Goal: Information Seeking & Learning: Learn about a topic

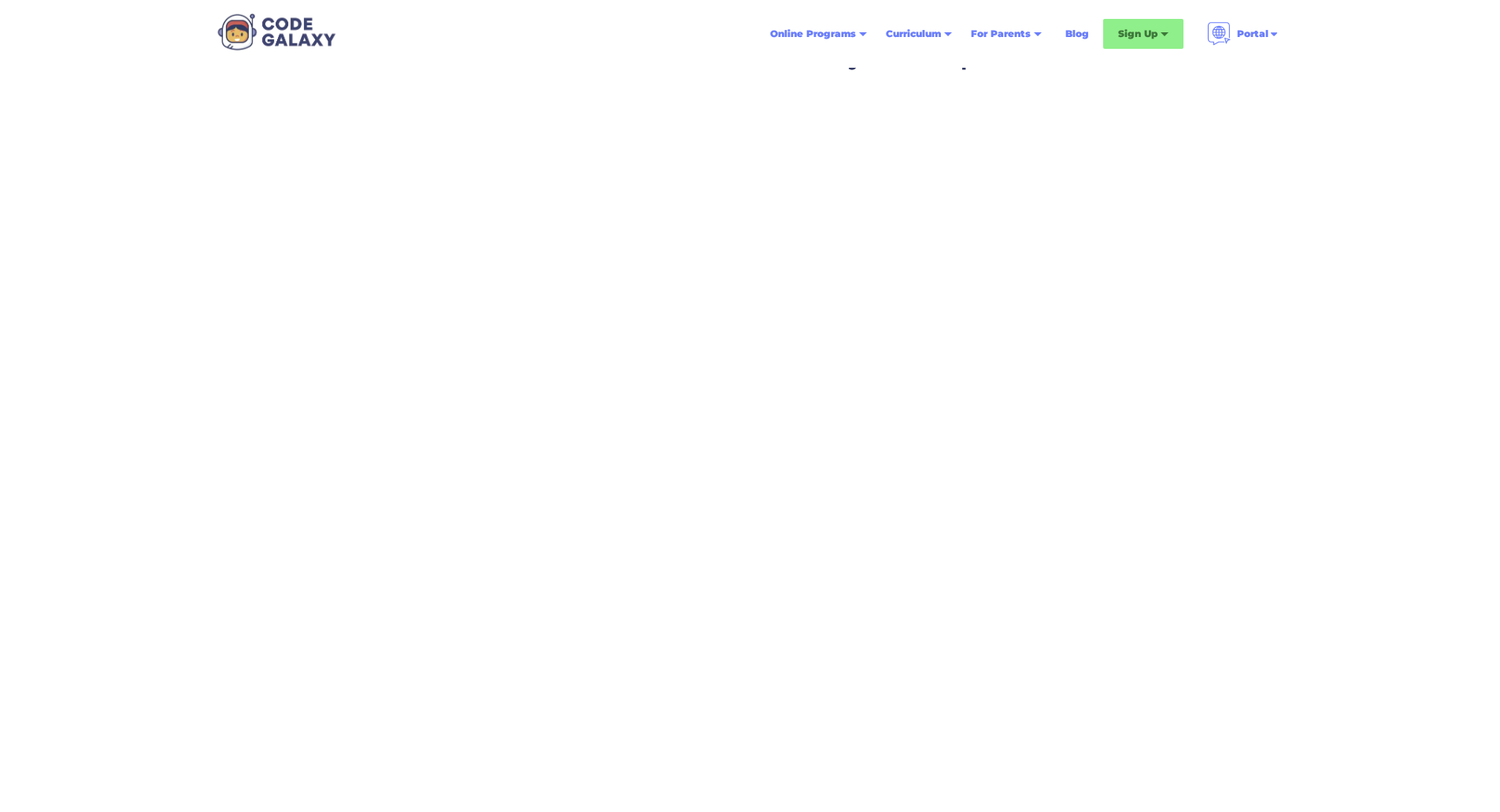
scroll to position [51, 0]
click at [1167, 75] on div "Weekly Classes & Private Tutoring" at bounding box center [1180, 79] width 123 height 38
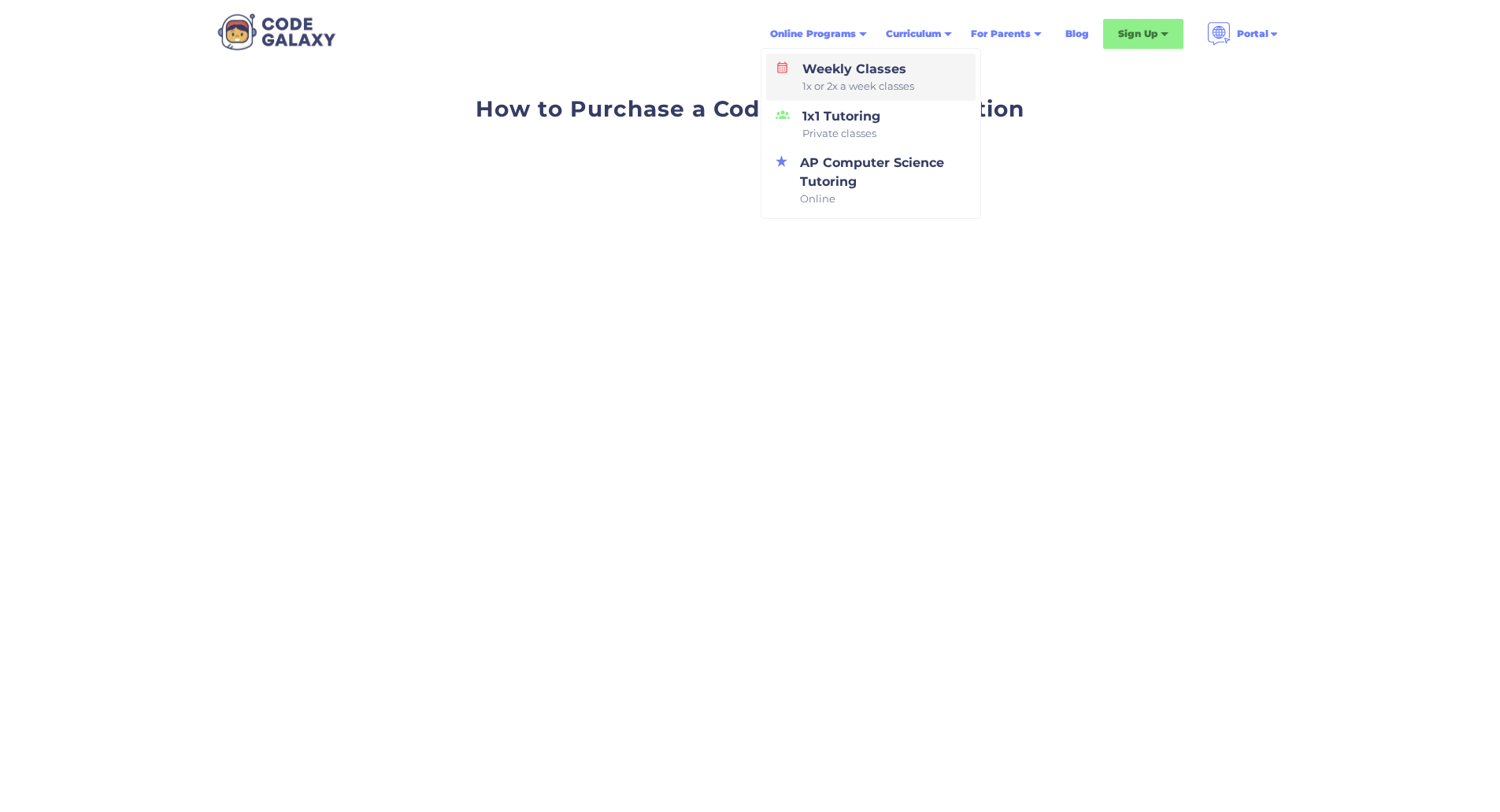
click at [842, 71] on div "Weekly Classes 1x or 2x a week classes" at bounding box center [855, 76] width 118 height 35
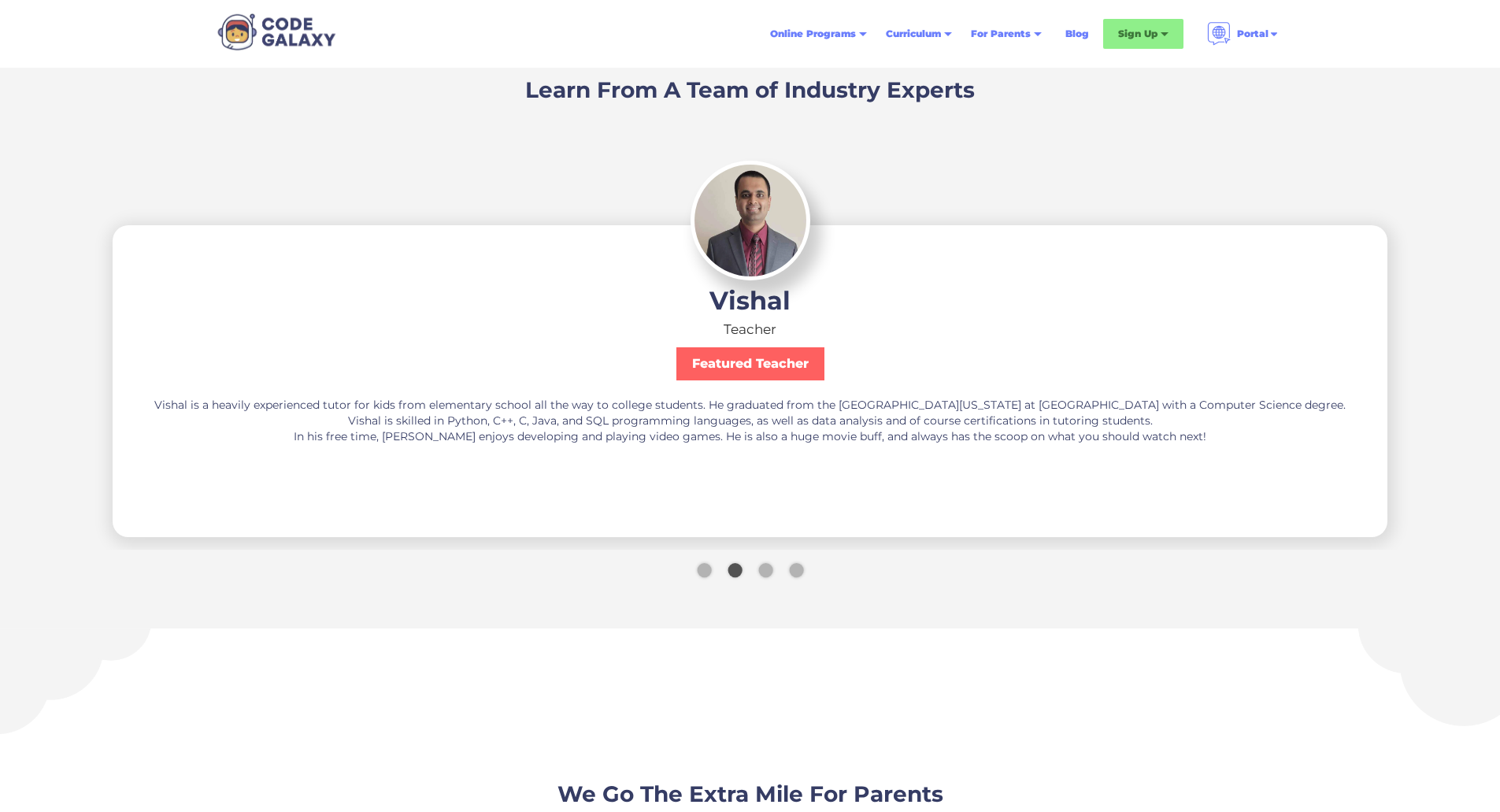
scroll to position [2801, 0]
click at [764, 564] on div "Show slide 3 of 4" at bounding box center [766, 571] width 14 height 14
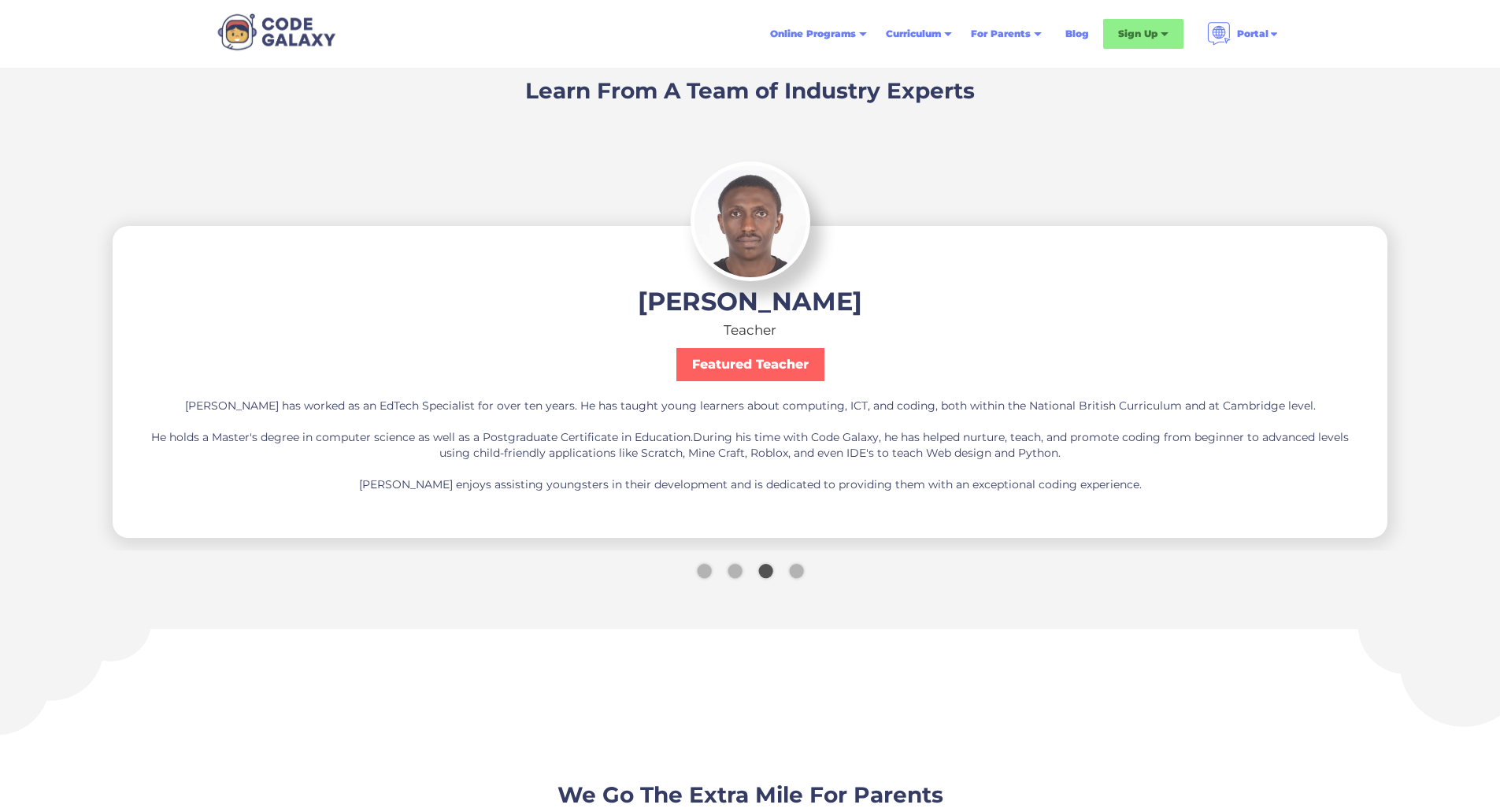
click at [796, 564] on div "Show slide 4 of 4" at bounding box center [796, 571] width 14 height 14
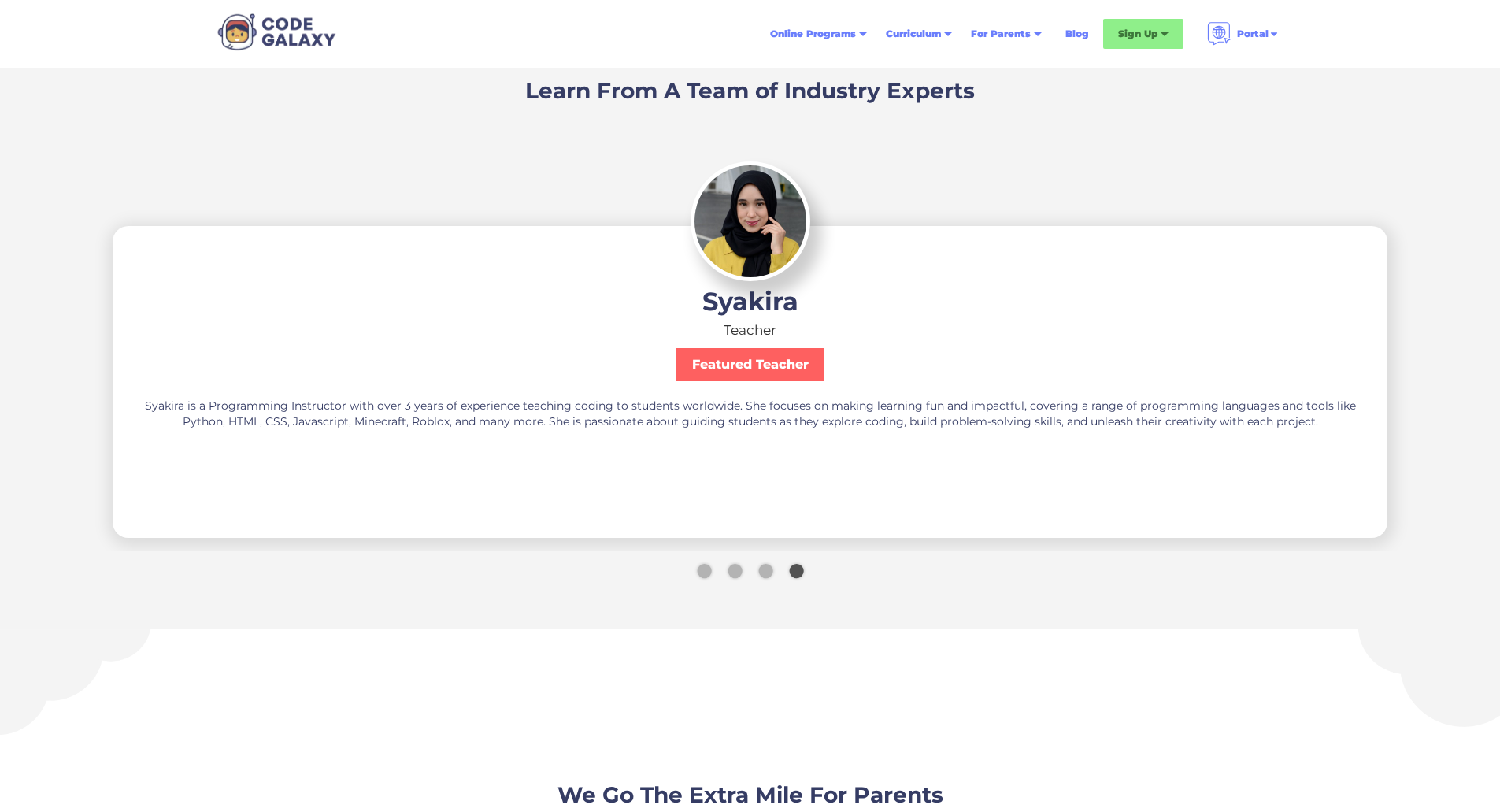
click at [703, 564] on div "Show slide 1 of 4" at bounding box center [704, 571] width 14 height 14
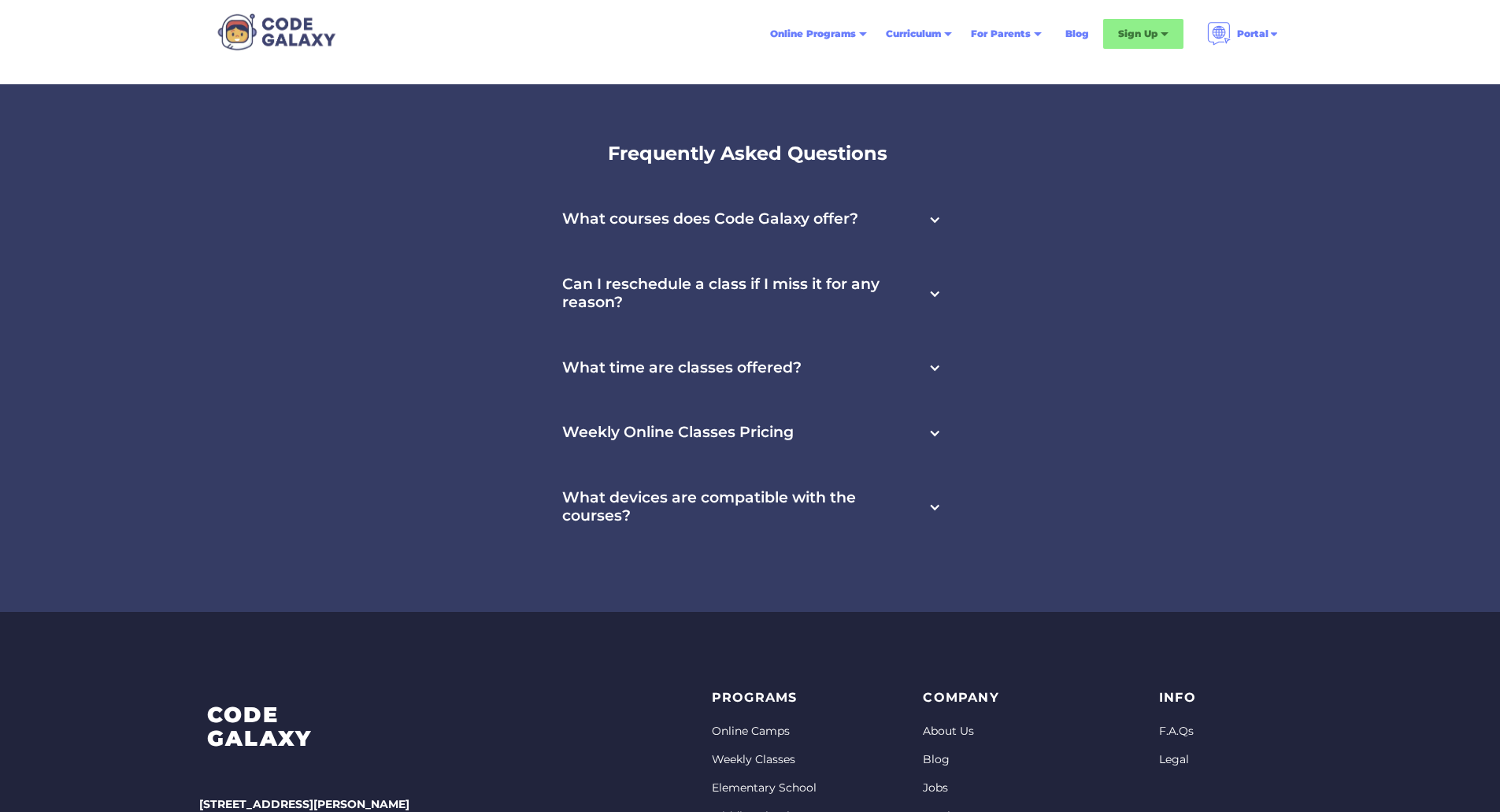
scroll to position [5057, 0]
click at [736, 478] on div "What devices are compatible with the courses?" at bounding box center [750, 507] width 414 height 83
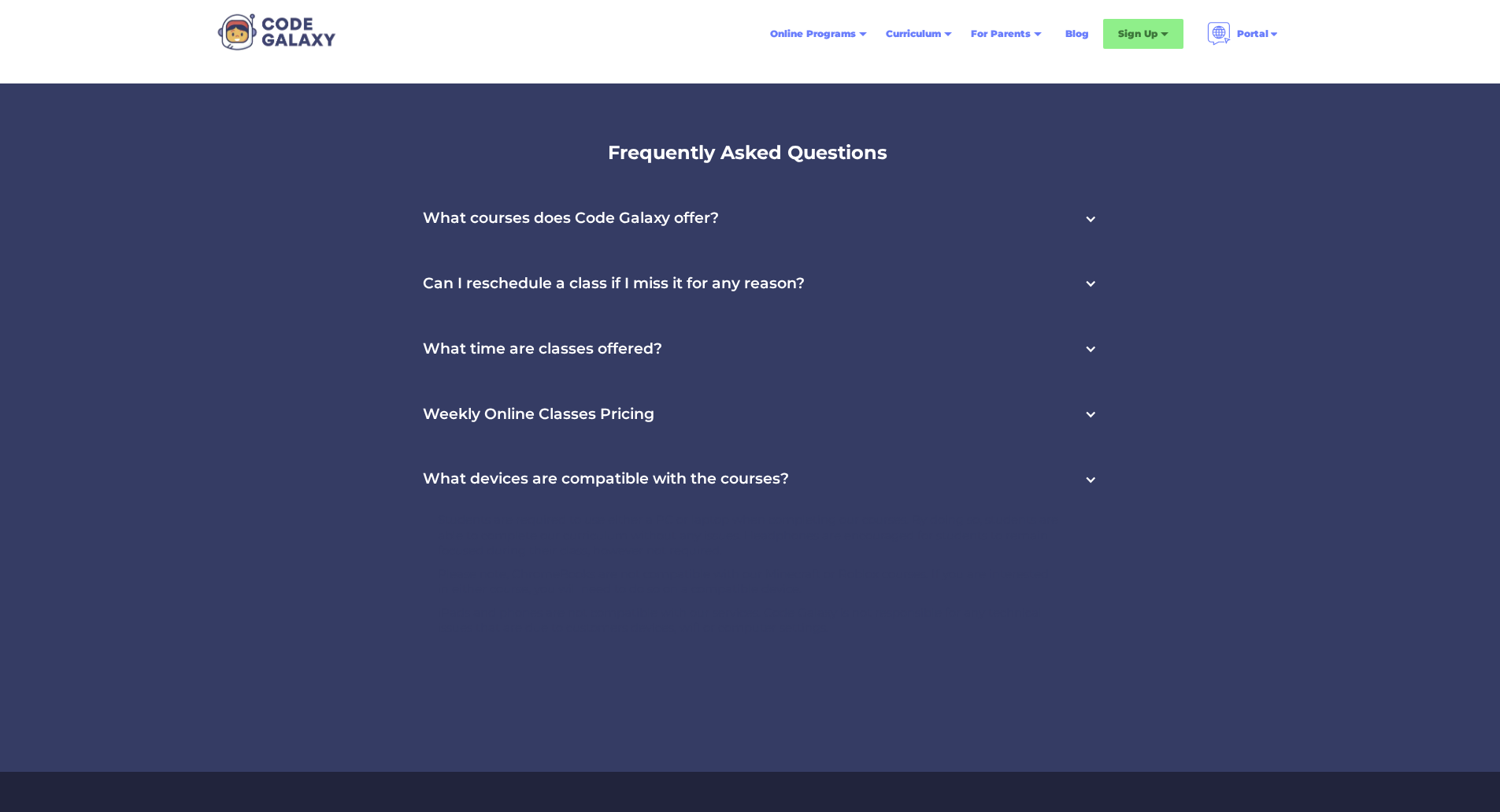
click at [736, 476] on h3 "What devices are compatible with the courses?" at bounding box center [606, 479] width 367 height 18
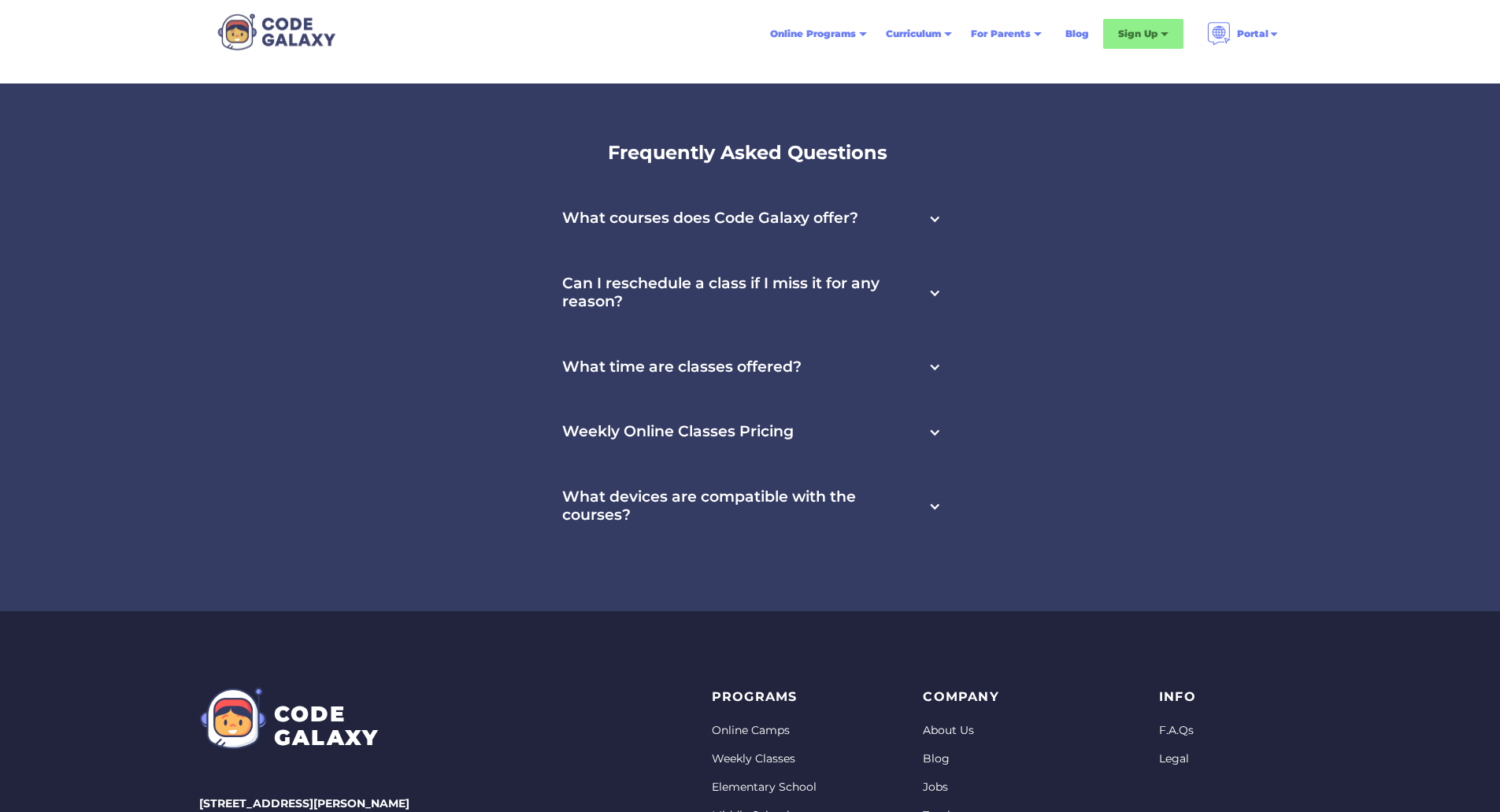
click at [737, 489] on h3 "What devices are compatible with the courses?" at bounding box center [744, 506] width 363 height 36
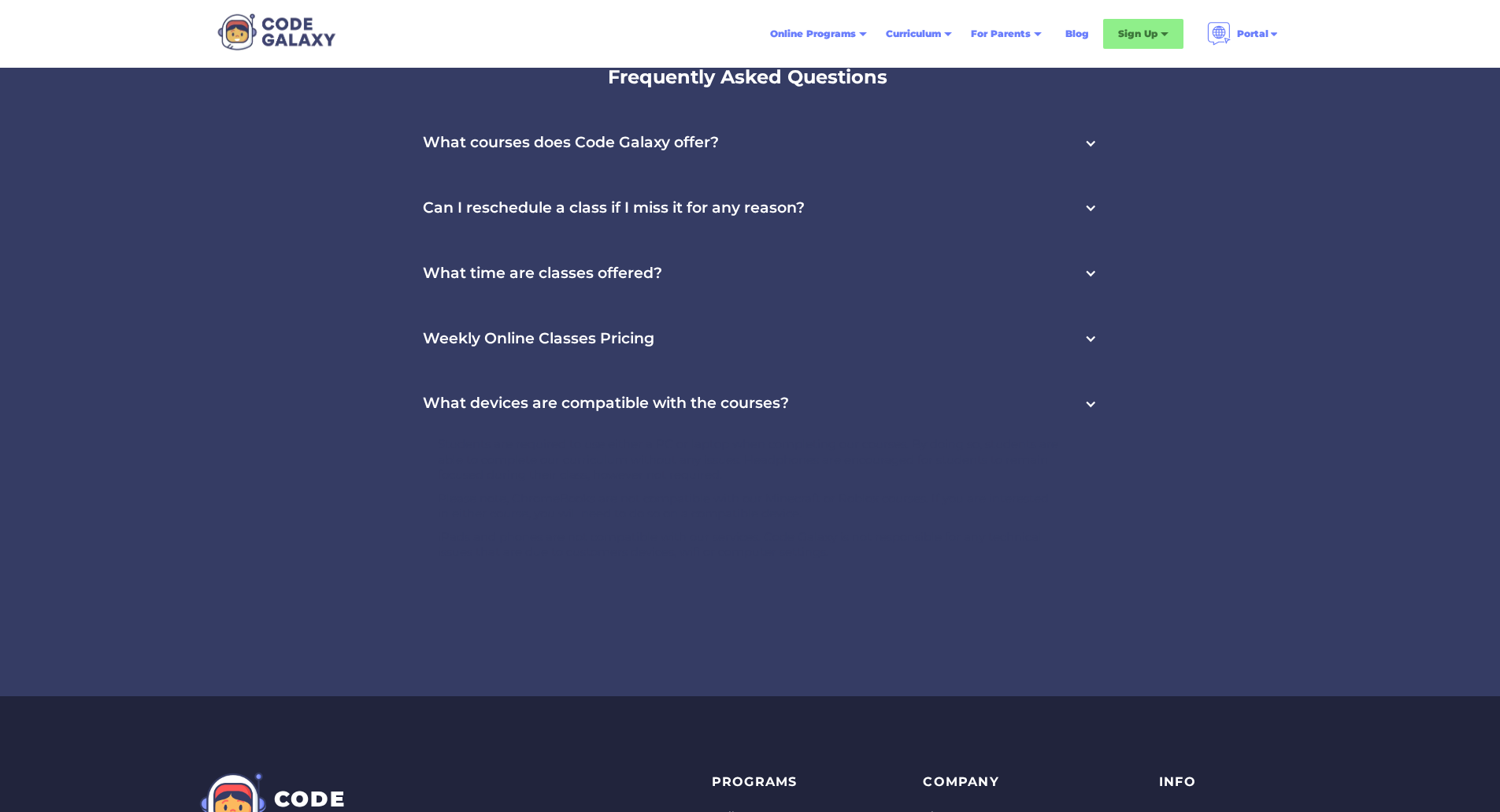
scroll to position [5099, 0]
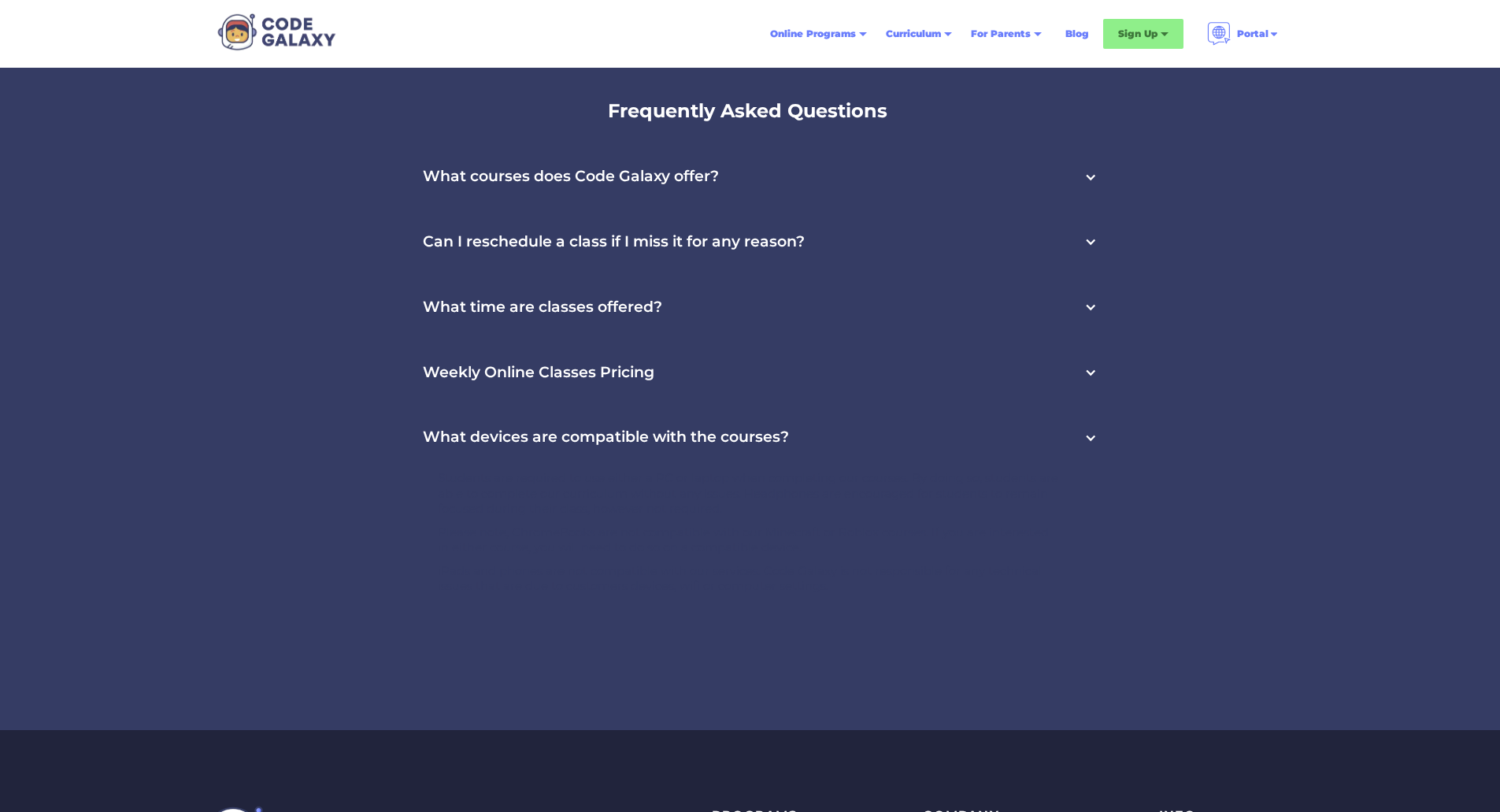
click at [730, 438] on h3 "What devices are compatible with the courses?" at bounding box center [606, 438] width 367 height 18
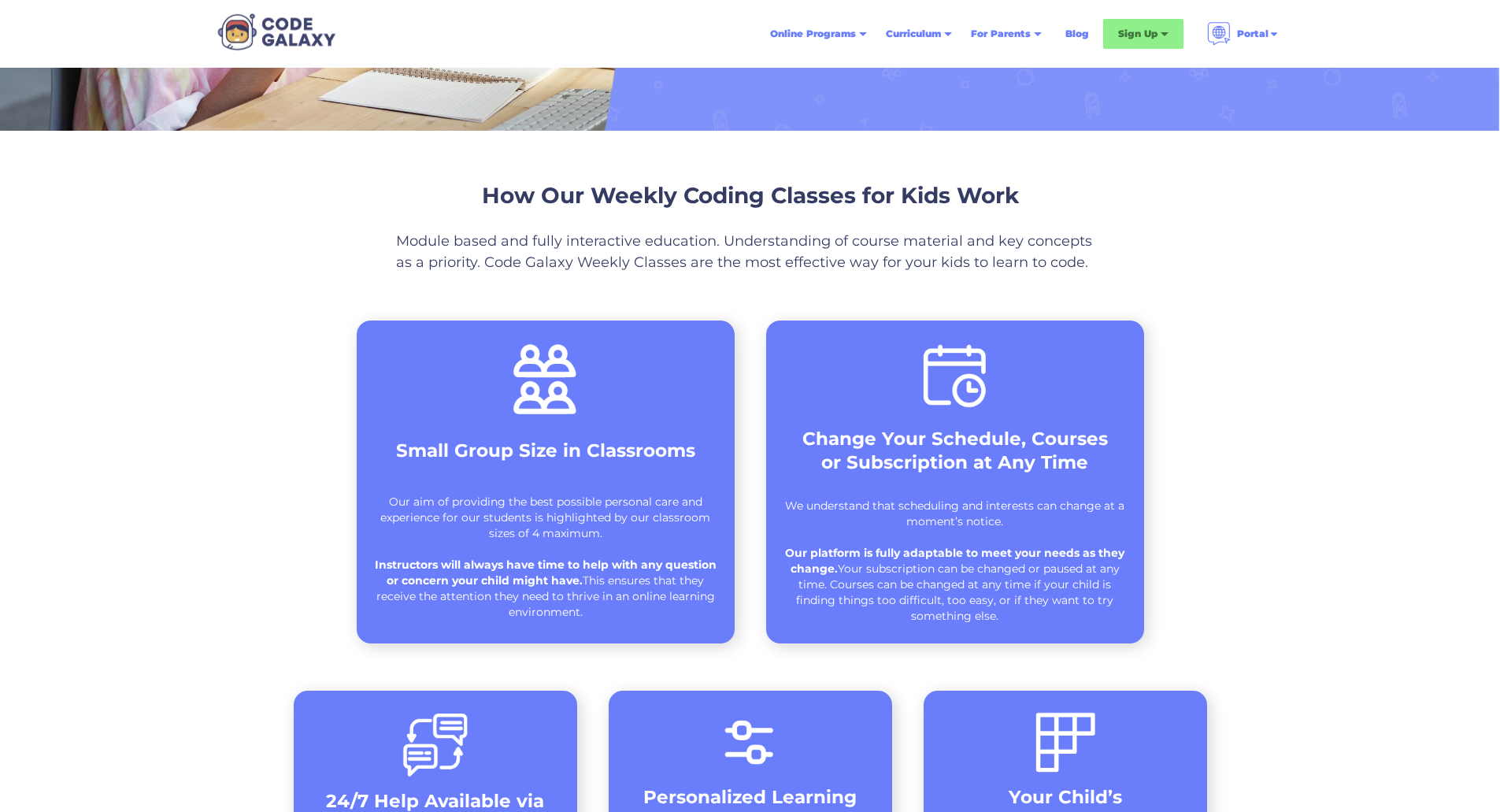
scroll to position [0, 0]
